Goal: Find contact information: Find contact information

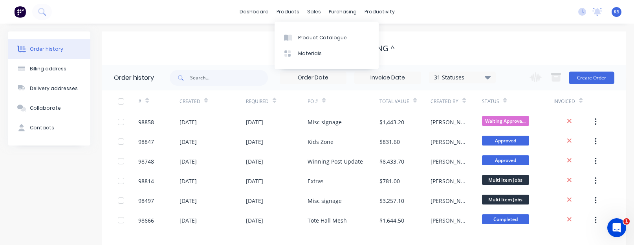
click at [107, 9] on div "dashboard products sales purchasing productivity dashboard products Product Cat…" at bounding box center [317, 12] width 634 height 24
click at [107, 11] on div "dashboard products sales purchasing productivity dashboard products Product Cat…" at bounding box center [317, 12] width 634 height 24
click at [257, 11] on link "dashboard" at bounding box center [254, 12] width 37 height 12
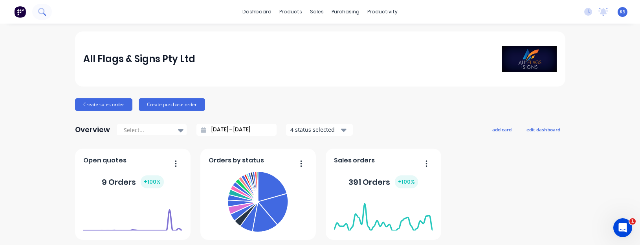
click at [41, 11] on icon at bounding box center [41, 11] width 7 height 7
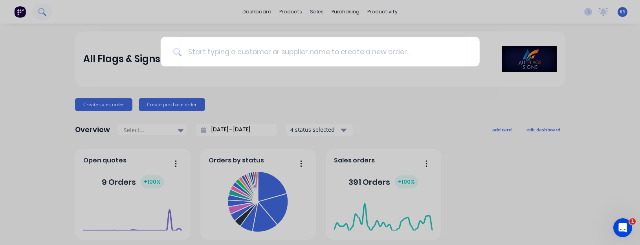
click at [41, 11] on div at bounding box center [320, 122] width 640 height 245
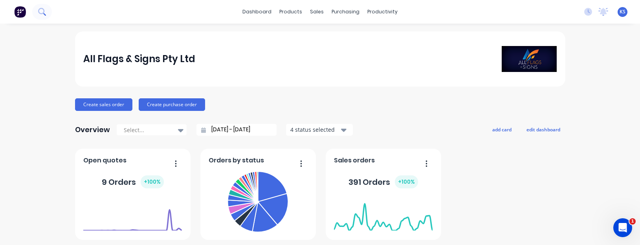
click at [44, 8] on icon at bounding box center [41, 11] width 7 height 7
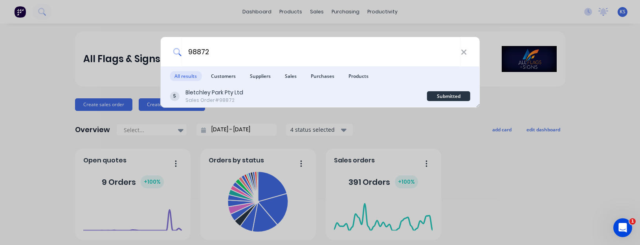
type input "98872"
click at [219, 96] on div "Bletchley Park Pty Ltd" at bounding box center [215, 92] width 58 height 8
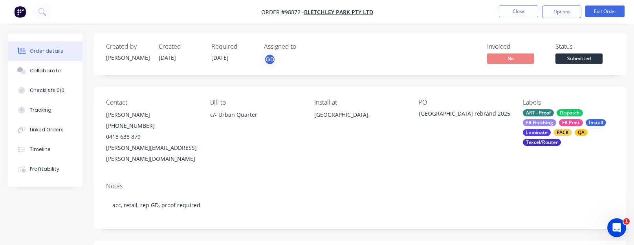
click at [388, 134] on div "[GEOGRAPHIC_DATA]," at bounding box center [360, 121] width 92 height 25
click at [156, 150] on div "[PERSON_NAME][EMAIL_ADDRESS][PERSON_NAME][DOMAIN_NAME]" at bounding box center [152, 153] width 92 height 22
click at [140, 161] on div "Contact [PERSON_NAME] [PHONE_NUMBER] [PERSON_NAME][EMAIL_ADDRESS][PERSON_NAME][…" at bounding box center [360, 131] width 532 height 89
click at [133, 162] on div "Contact [PERSON_NAME] [PHONE_NUMBER] [PERSON_NAME][EMAIL_ADDRESS][PERSON_NAME][…" at bounding box center [360, 131] width 532 height 89
click at [129, 159] on div "Contact [PERSON_NAME] [PHONE_NUMBER] [PERSON_NAME][EMAIL_ADDRESS][PERSON_NAME][…" at bounding box center [360, 131] width 532 height 89
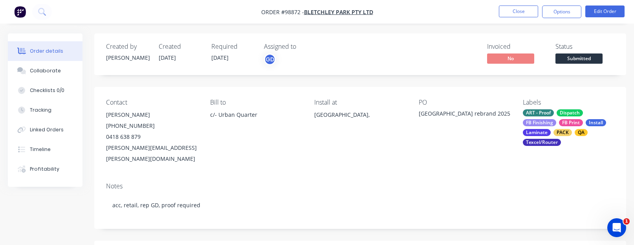
click at [146, 182] on div "Notes" at bounding box center [360, 185] width 509 height 7
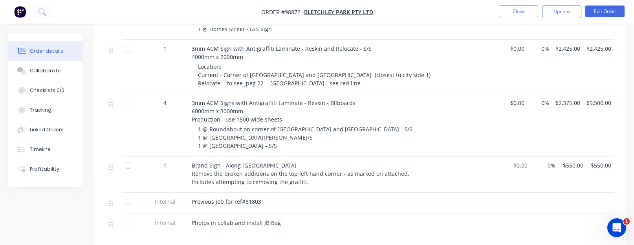
scroll to position [432, 0]
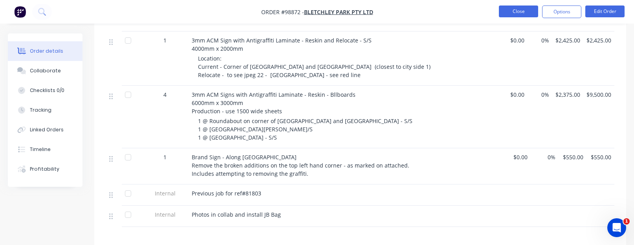
click at [502, 13] on button "Close" at bounding box center [518, 12] width 39 height 12
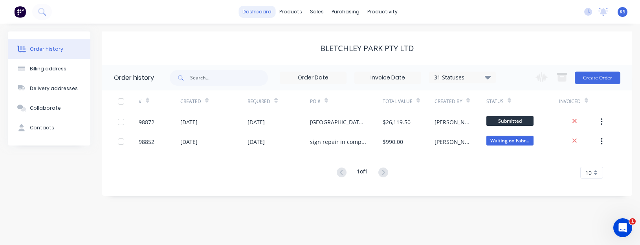
click at [257, 11] on link "dashboard" at bounding box center [257, 12] width 37 height 12
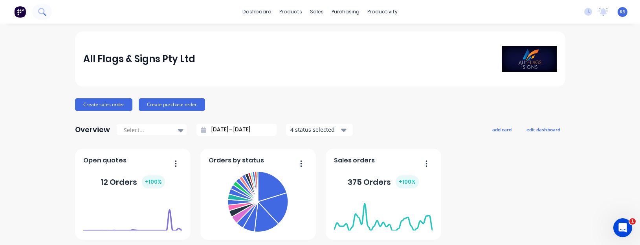
click at [38, 10] on button at bounding box center [42, 12] width 20 height 16
